Goal: Task Accomplishment & Management: Manage account settings

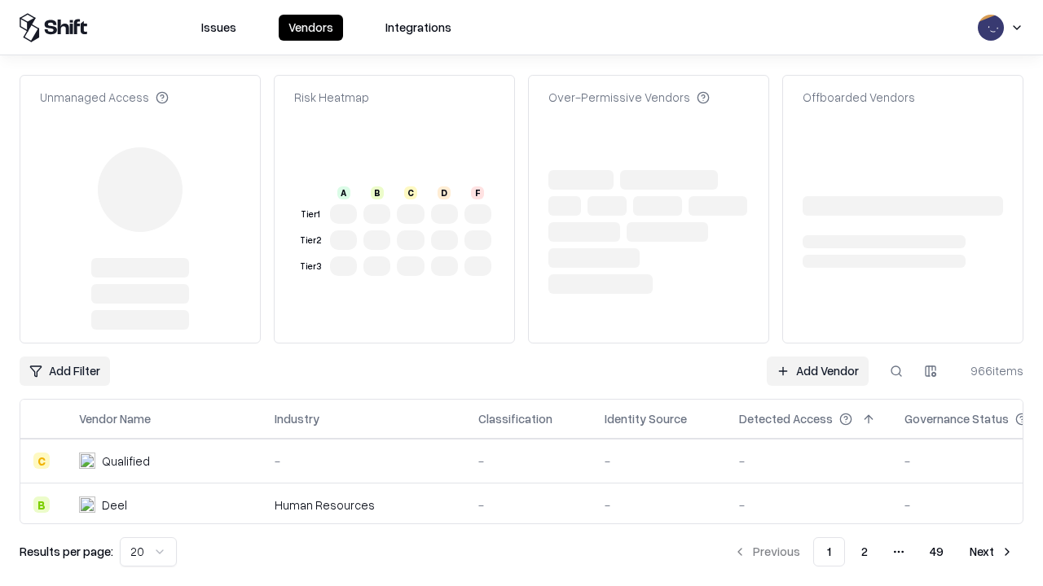
click at [817, 371] on link "Add Vendor" at bounding box center [817, 371] width 102 height 29
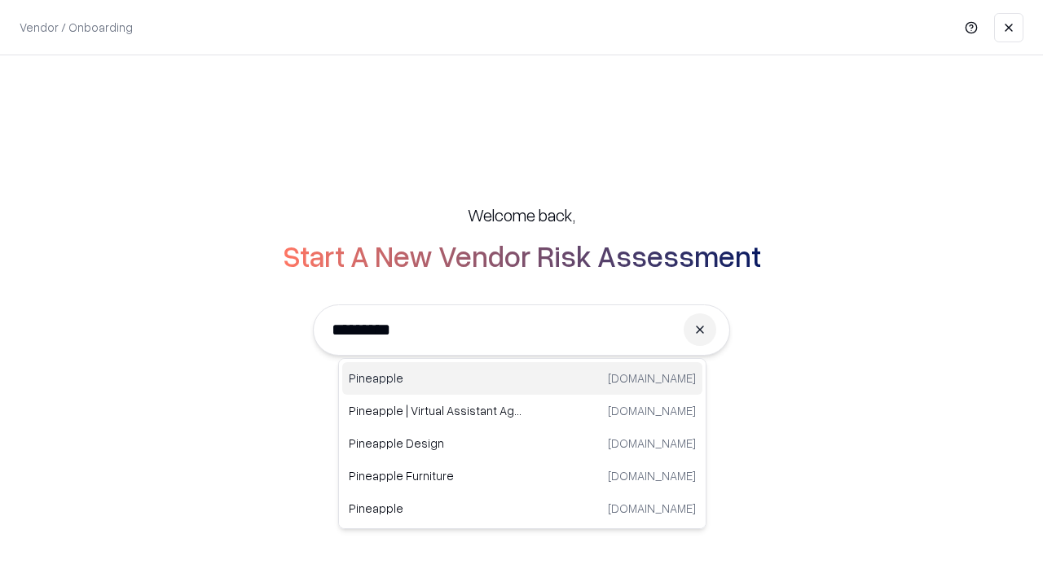
click at [522, 379] on div "Pineapple [DOMAIN_NAME]" at bounding box center [522, 378] width 360 height 33
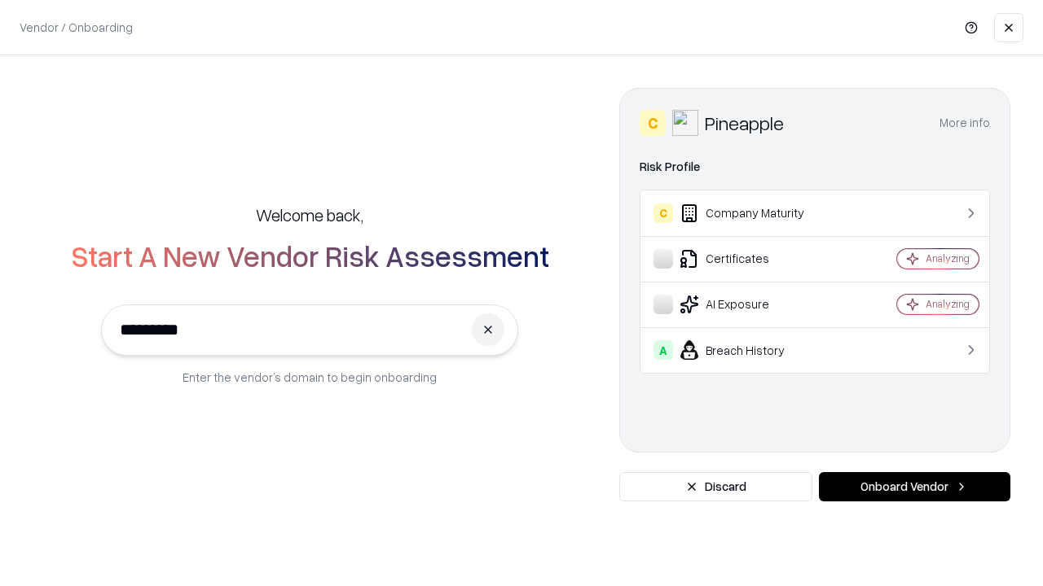
type input "*********"
click at [914, 487] on button "Onboard Vendor" at bounding box center [914, 486] width 191 height 29
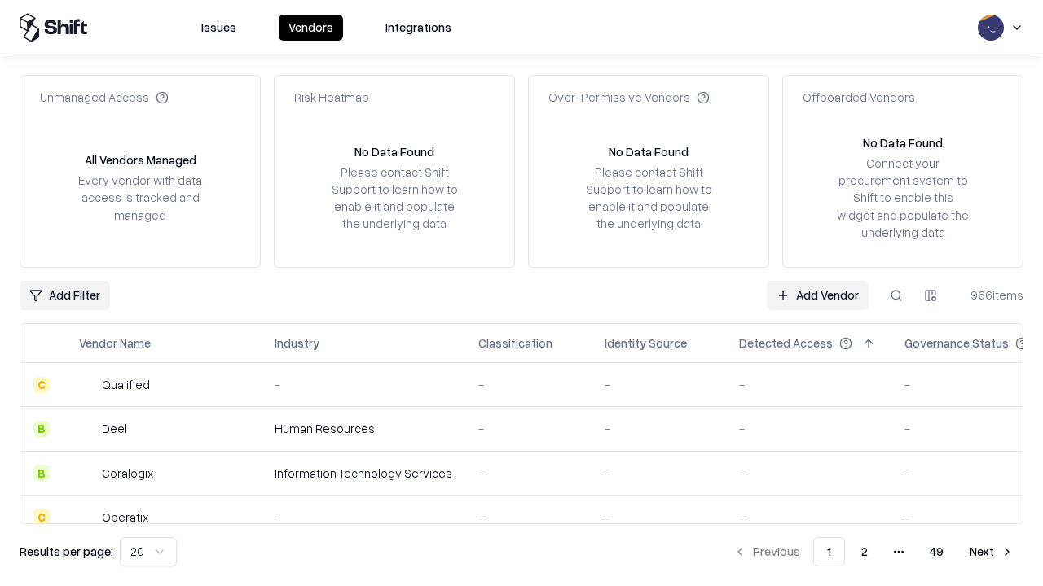
click at [817, 295] on link "Add Vendor" at bounding box center [817, 295] width 102 height 29
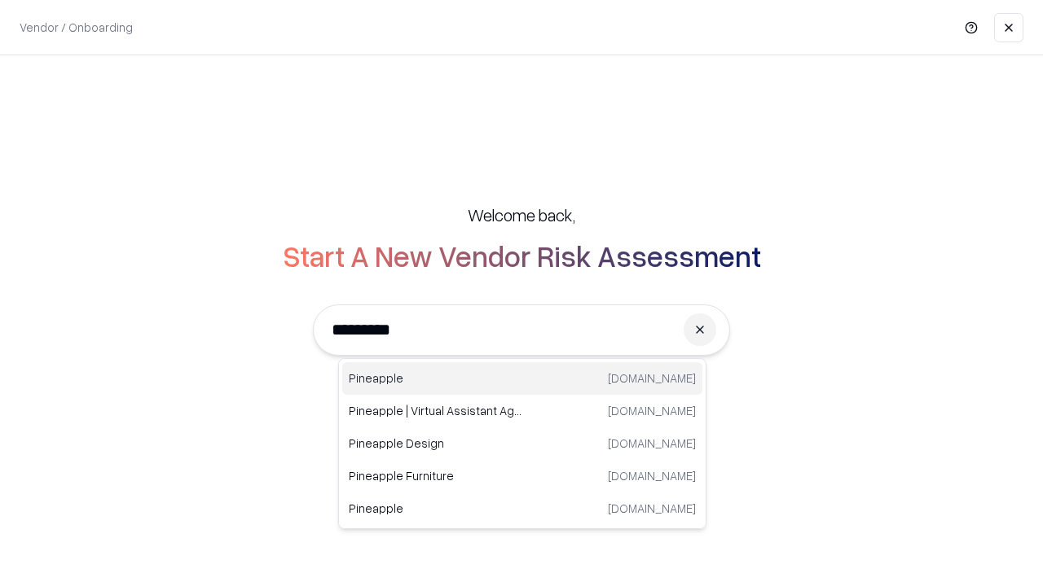
click at [522, 379] on div "Pineapple [DOMAIN_NAME]" at bounding box center [522, 378] width 360 height 33
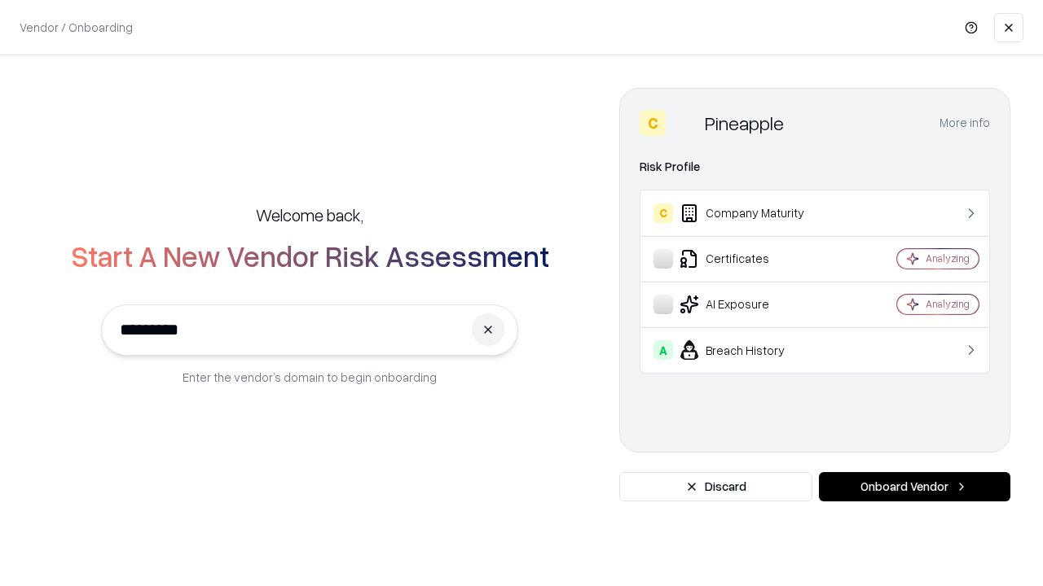
type input "*********"
click at [914, 487] on button "Onboard Vendor" at bounding box center [914, 486] width 191 height 29
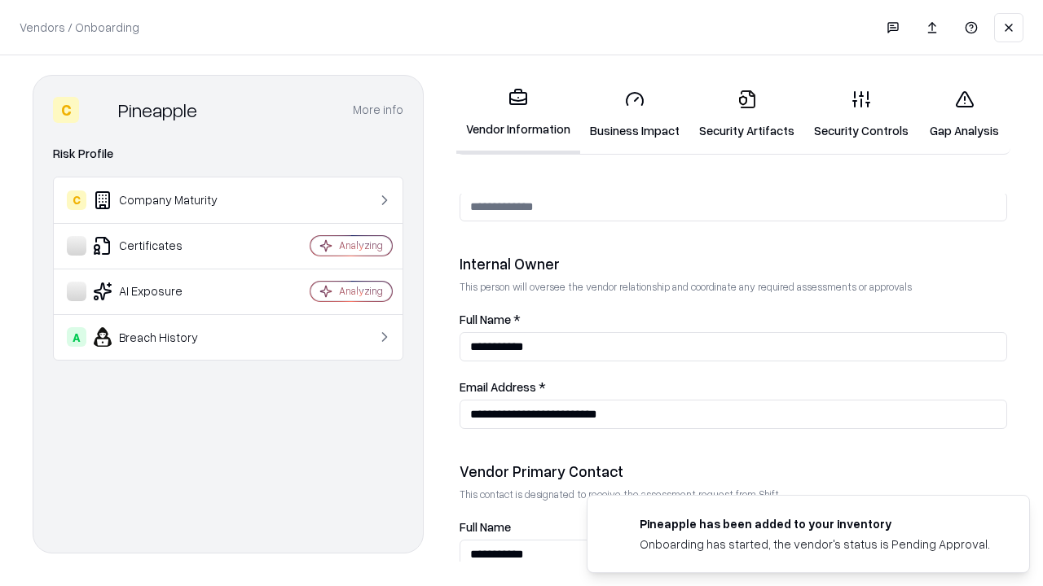
scroll to position [844, 0]
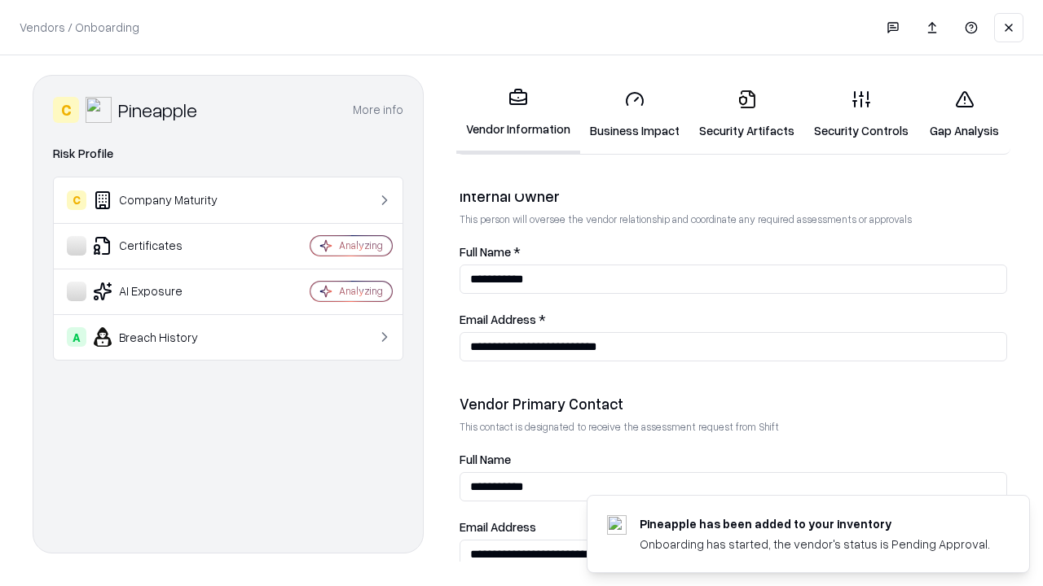
click at [964, 114] on link "Gap Analysis" at bounding box center [964, 115] width 92 height 76
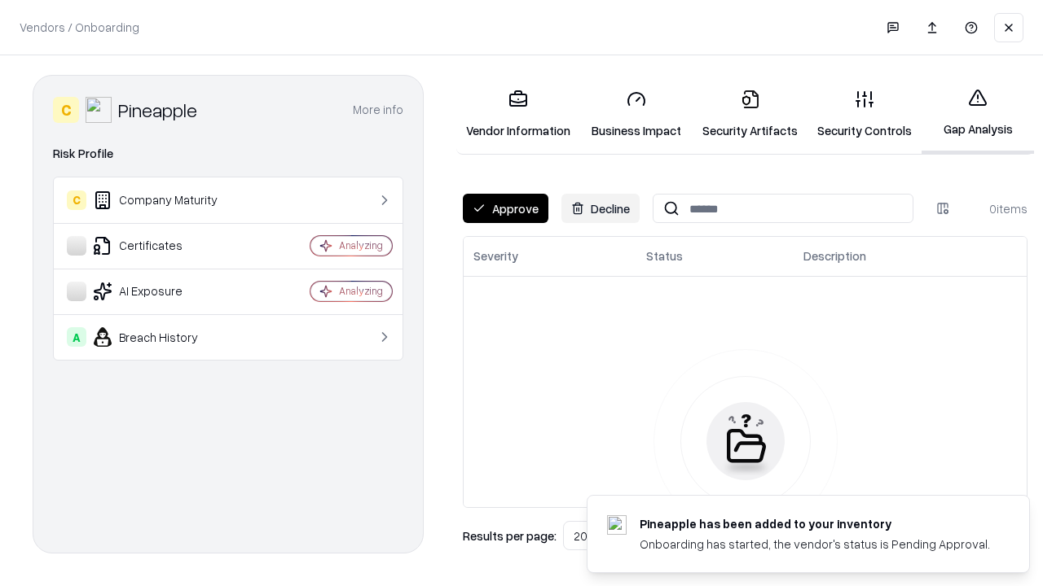
click at [505, 209] on button "Approve" at bounding box center [506, 208] width 86 height 29
